Goal: Navigation & Orientation: Find specific page/section

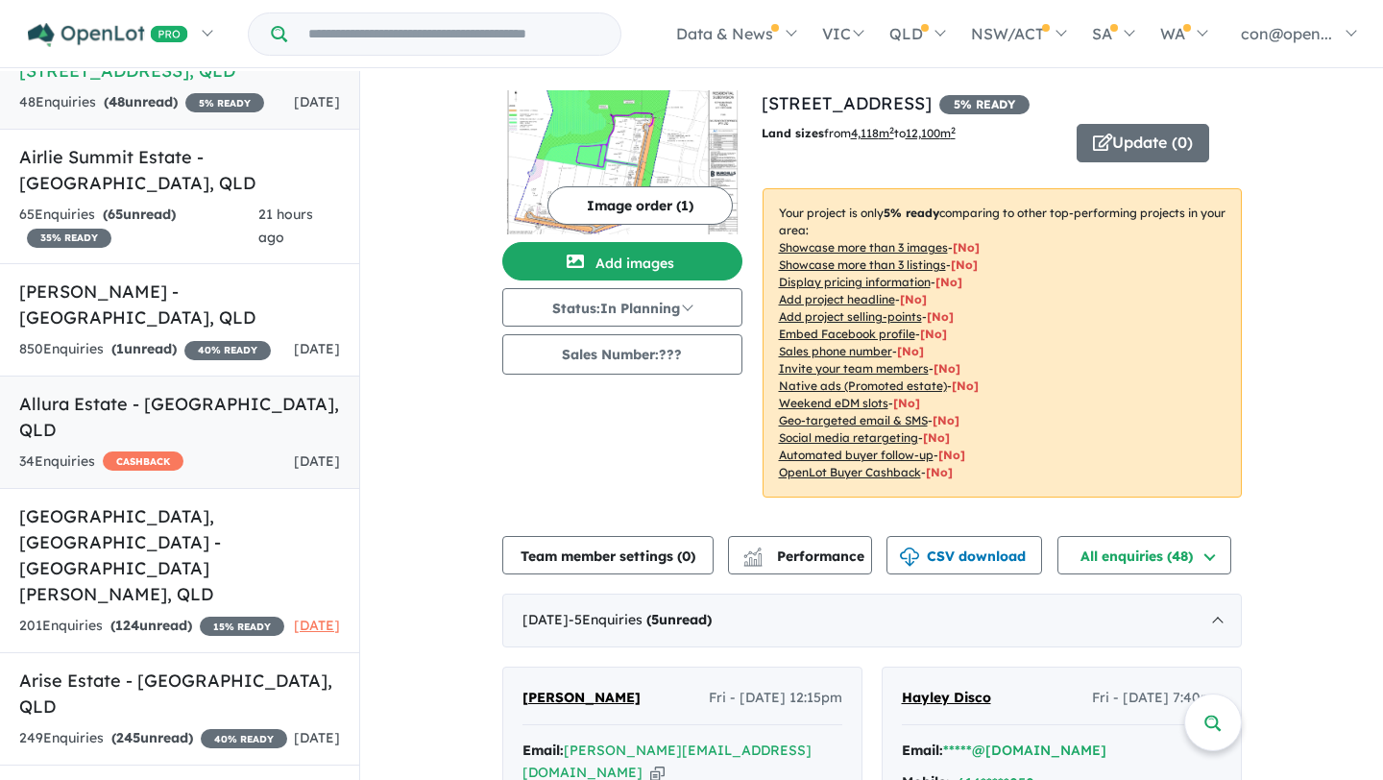
scroll to position [132, 0]
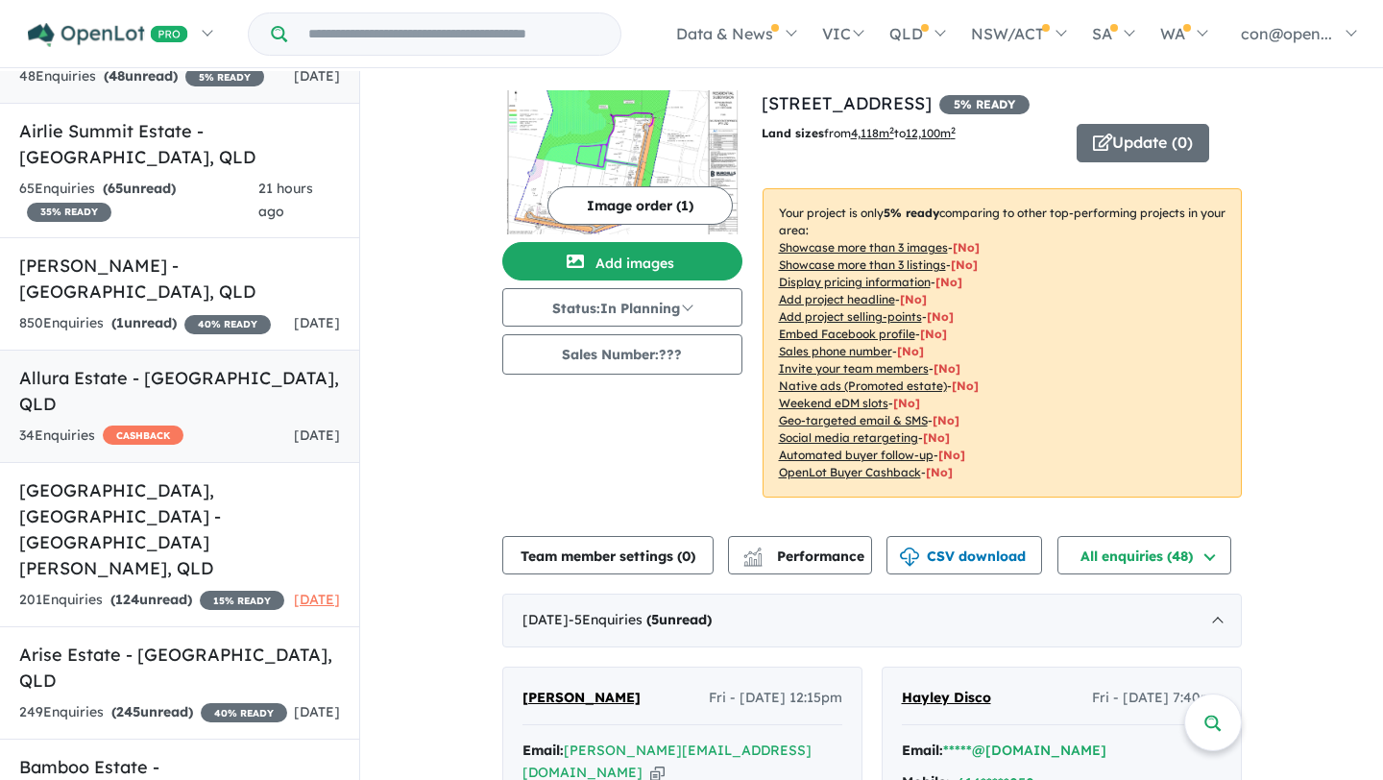
click at [157, 406] on h5 "Allura Estate - [GEOGRAPHIC_DATA] , [GEOGRAPHIC_DATA]" at bounding box center [179, 391] width 321 height 52
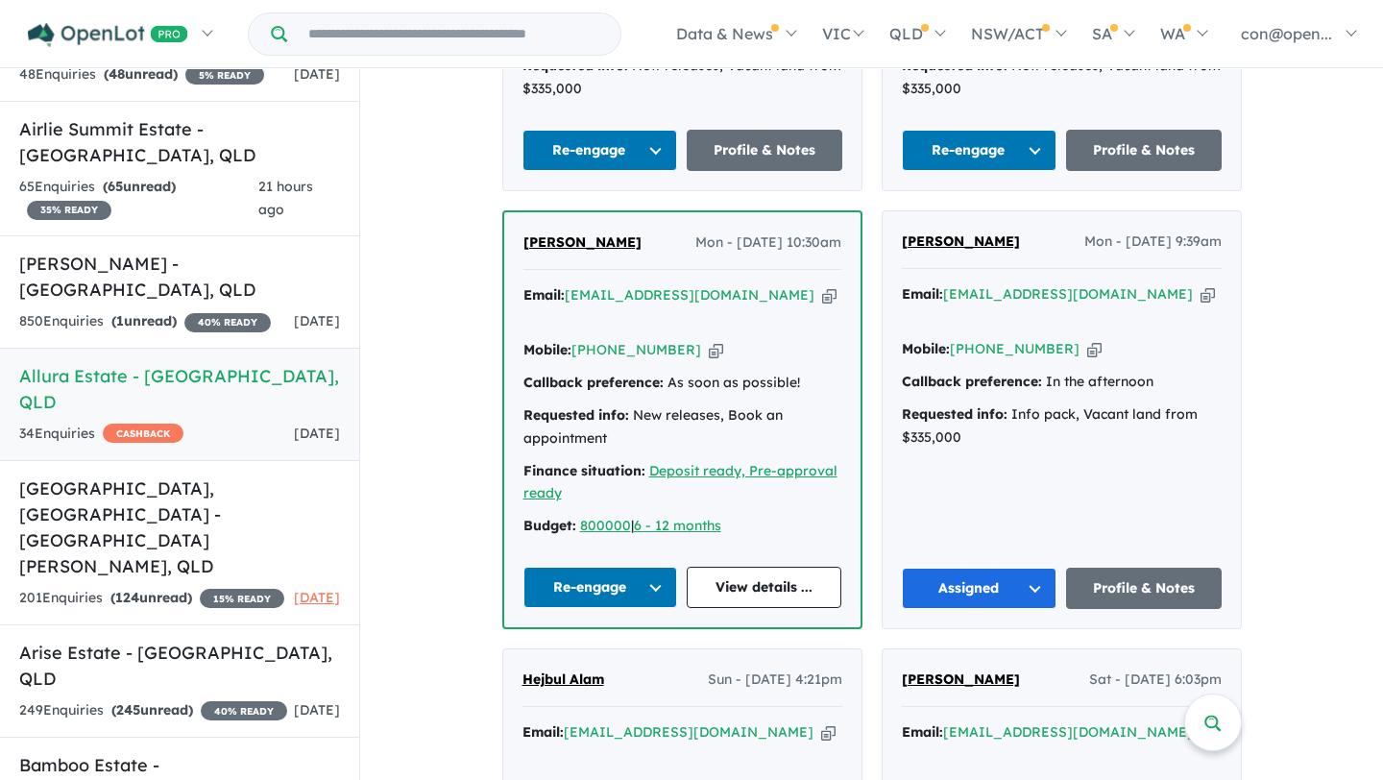
scroll to position [1877, 0]
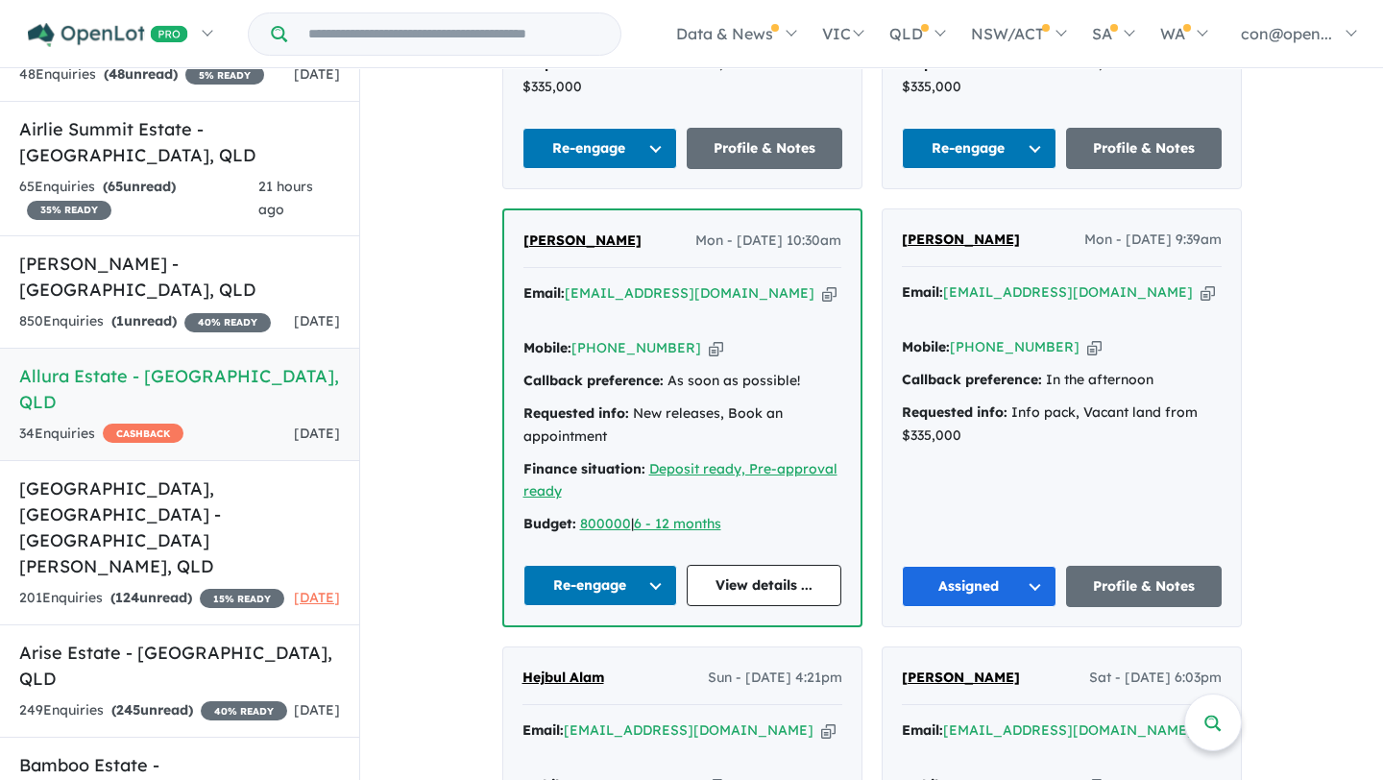
click at [799, 565] on link "View details ..." at bounding box center [764, 585] width 155 height 41
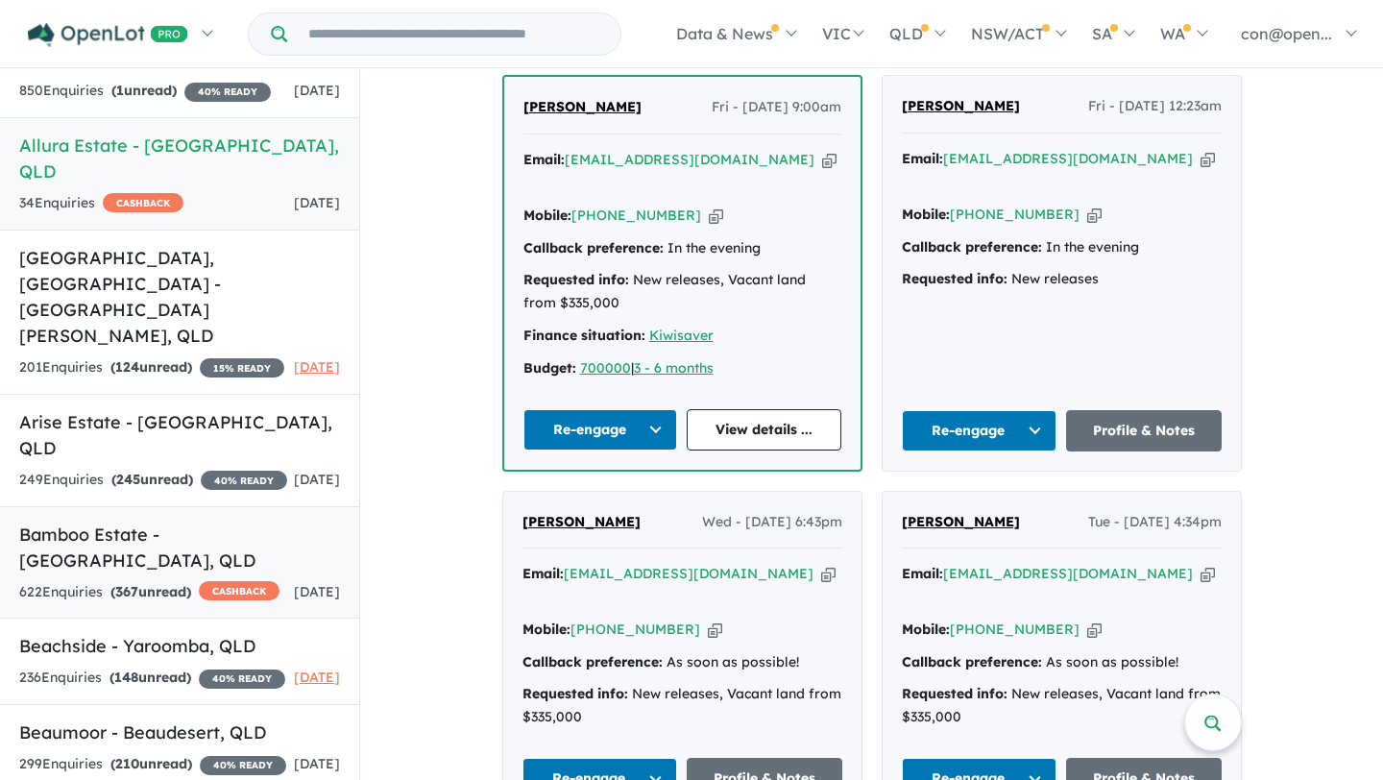
scroll to position [370, 0]
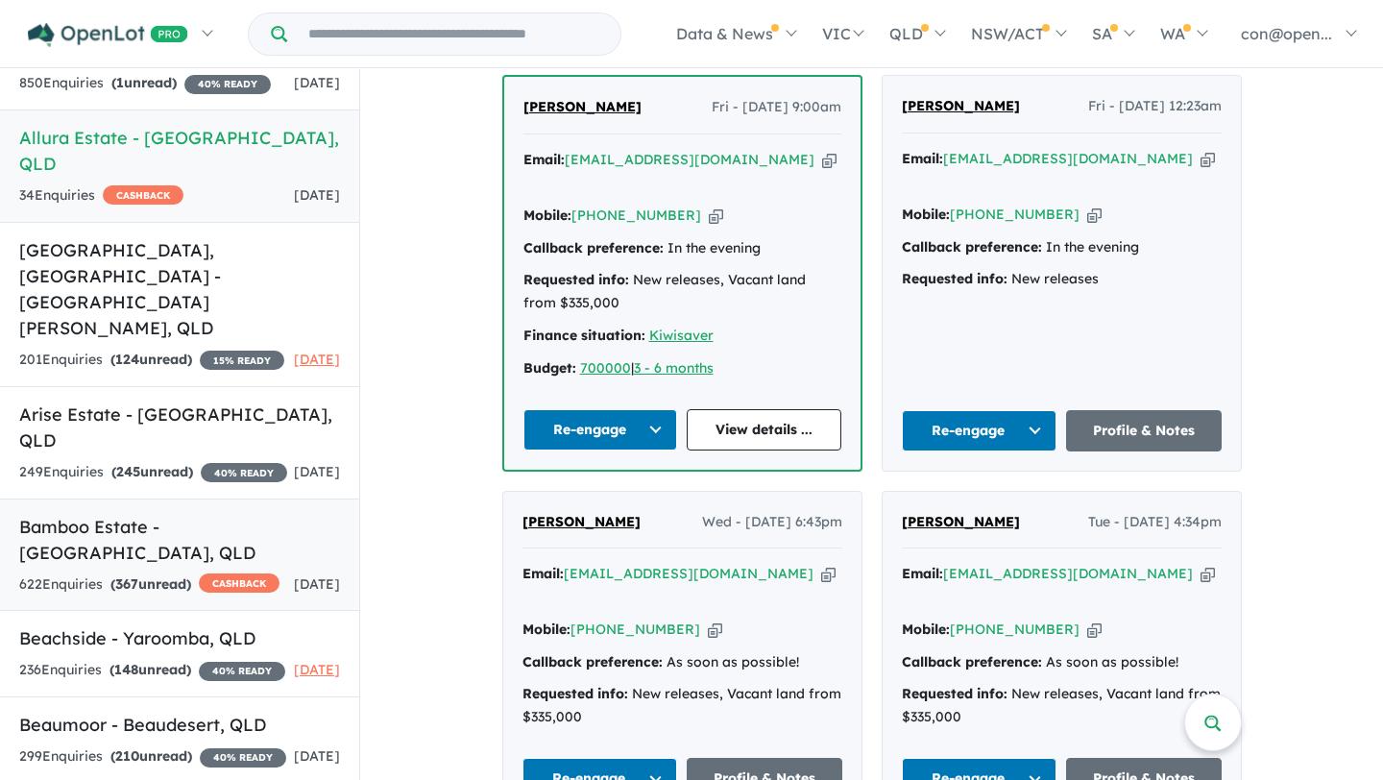
click at [126, 514] on h5 "Bamboo Estate - [GEOGRAPHIC_DATA] , [GEOGRAPHIC_DATA]" at bounding box center [179, 540] width 321 height 52
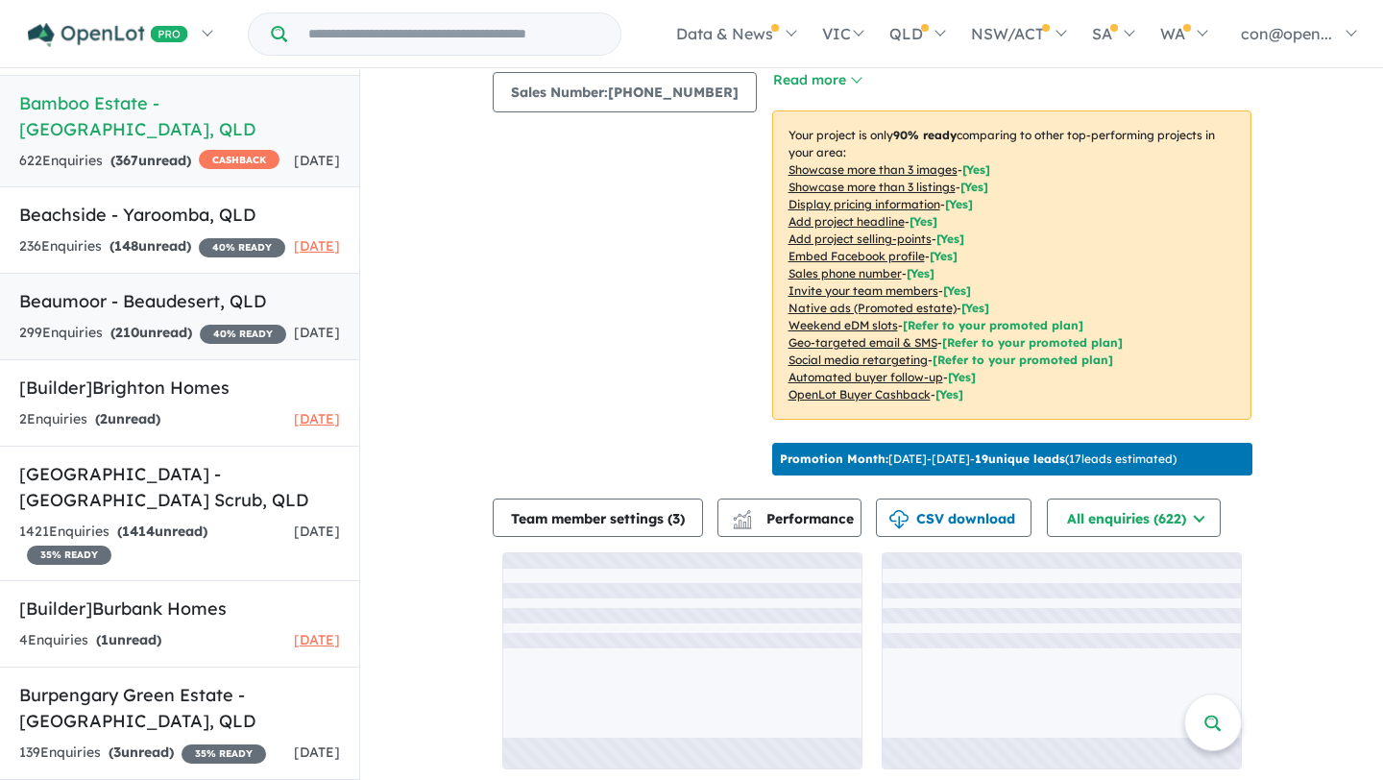
scroll to position [720, 0]
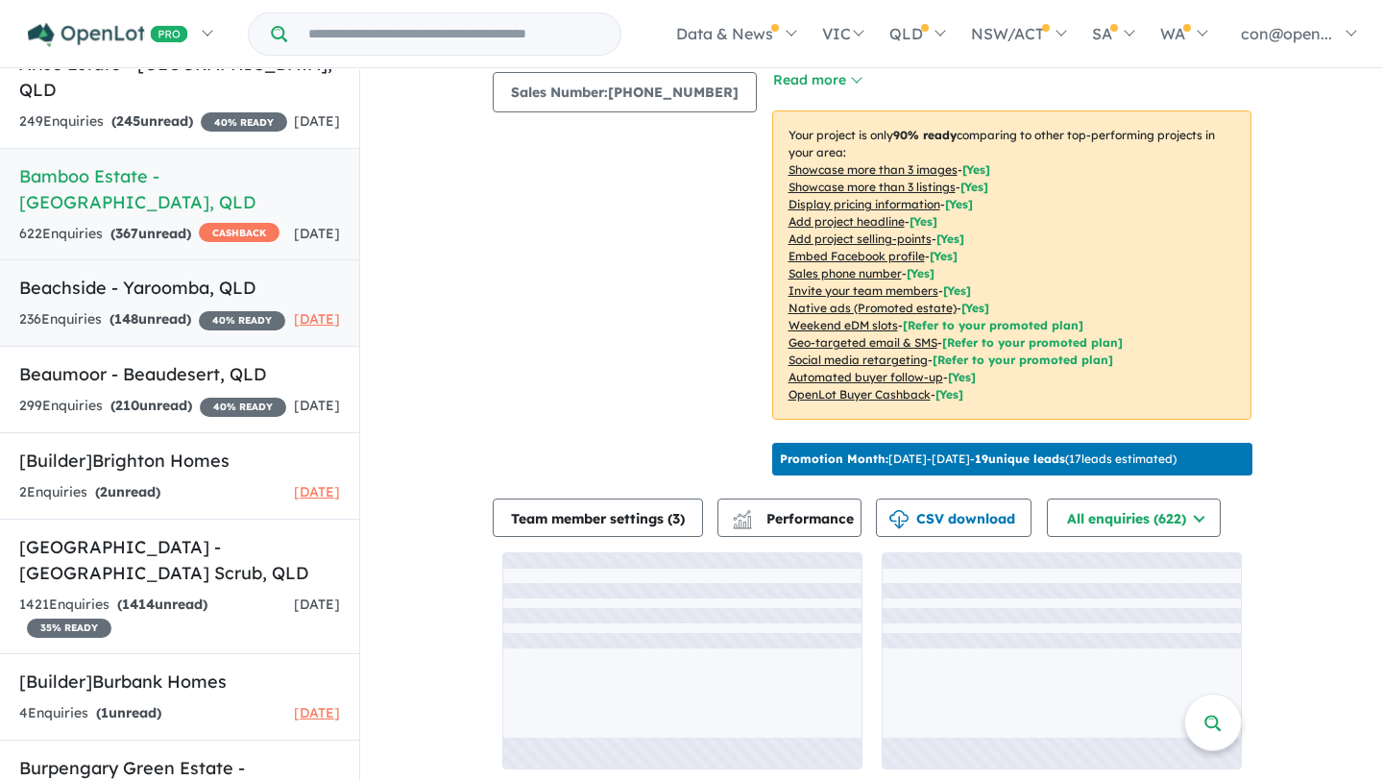
click at [193, 275] on h5 "Beachside - Yaroomba , [GEOGRAPHIC_DATA]" at bounding box center [179, 288] width 321 height 26
